Goal: Information Seeking & Learning: Learn about a topic

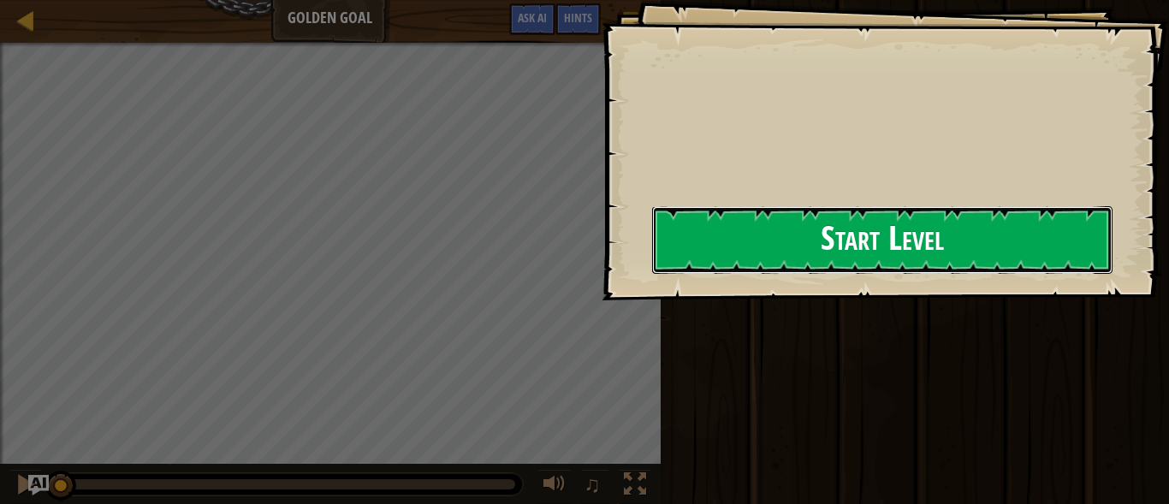
click at [825, 255] on button "Start Level" at bounding box center [882, 240] width 460 height 68
click at [798, 254] on button "Start Level" at bounding box center [882, 240] width 460 height 68
click at [775, 243] on button "Start Level" at bounding box center [882, 240] width 460 height 68
click at [775, 247] on button "Start Level" at bounding box center [882, 240] width 460 height 68
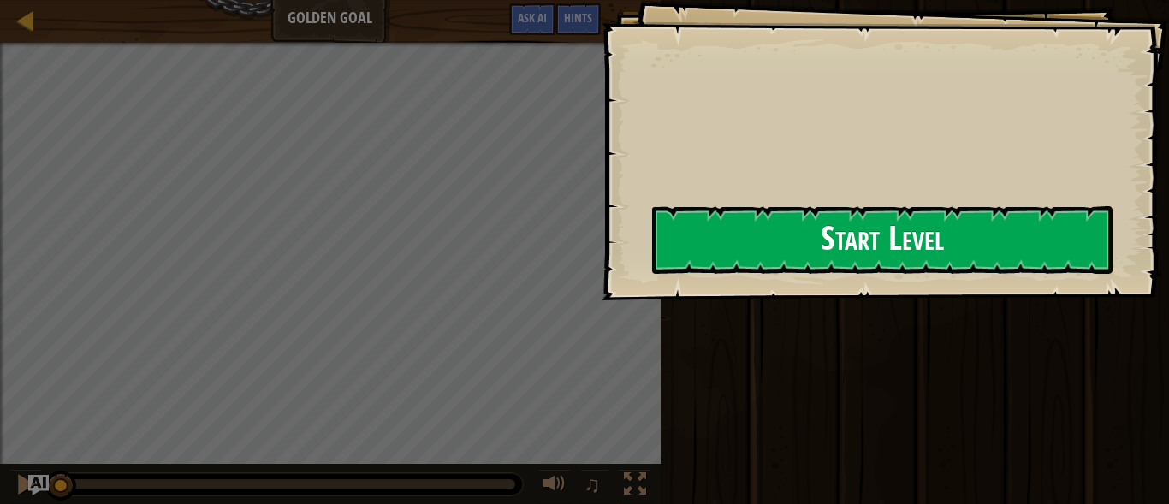
click at [0, 0] on button "Run ⇧↵" at bounding box center [0, 0] width 0 height 0
